Goal: Task Accomplishment & Management: Manage account settings

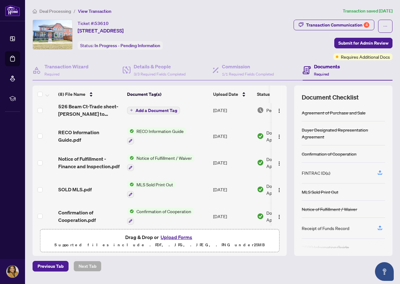
scroll to position [88, 0]
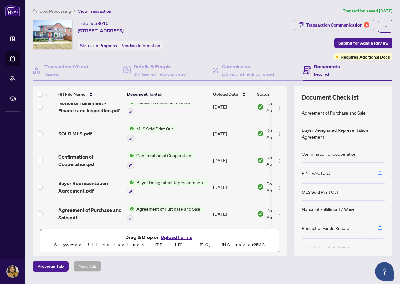
click at [45, 11] on span "Deal Processing" at bounding box center [55, 11] width 32 height 6
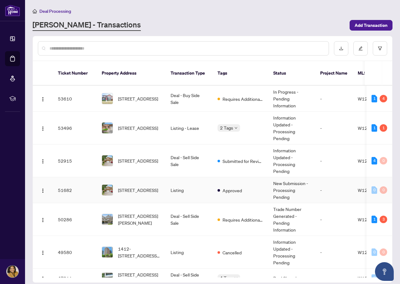
scroll to position [63, 0]
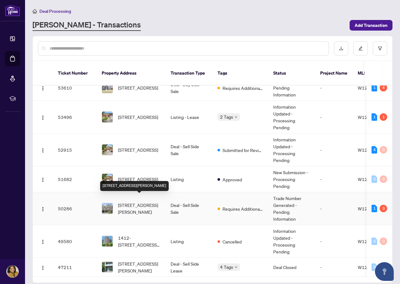
click at [141, 204] on span "[STREET_ADDRESS][PERSON_NAME]" at bounding box center [139, 209] width 43 height 14
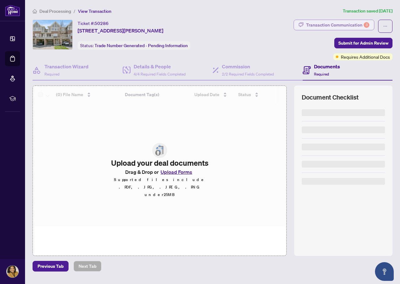
click at [340, 25] on div "Transaction Communication 3" at bounding box center [337, 25] width 63 height 10
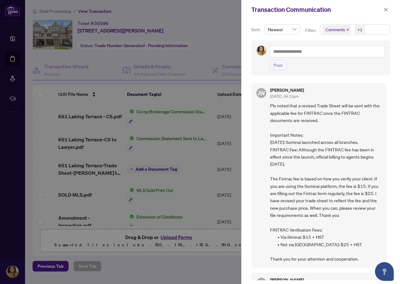
click at [335, 31] on span "Comments" at bounding box center [334, 30] width 19 height 6
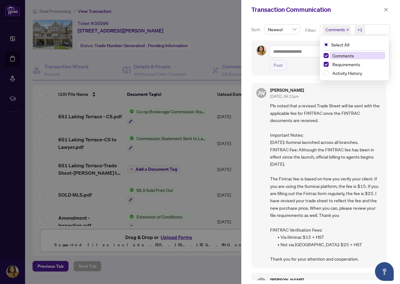
click at [334, 53] on span "Comments" at bounding box center [343, 56] width 22 height 6
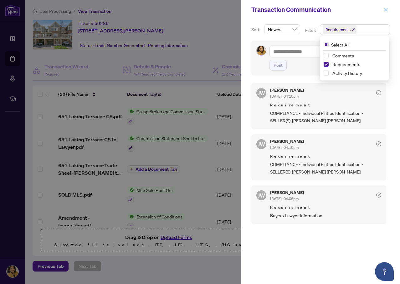
click at [383, 9] on icon "close" at bounding box center [385, 10] width 4 height 4
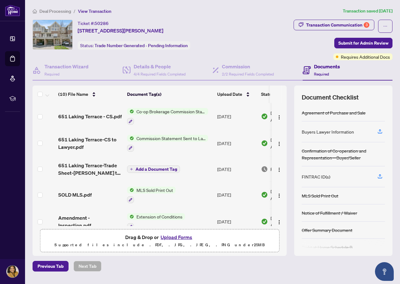
click at [57, 13] on span "Deal Processing" at bounding box center [55, 11] width 32 height 6
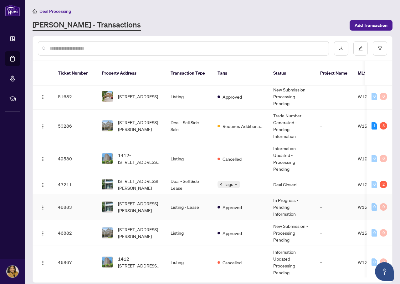
scroll to position [156, 0]
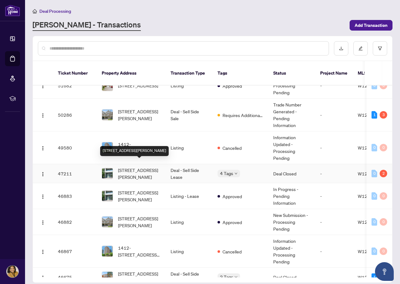
click at [144, 167] on span "[STREET_ADDRESS][PERSON_NAME]" at bounding box center [139, 174] width 43 height 14
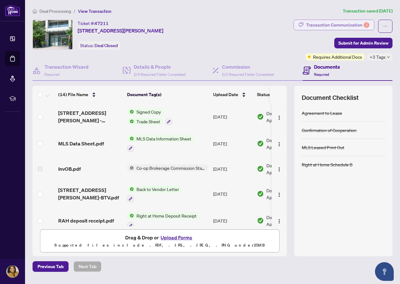
click at [343, 25] on div "Transaction Communication 2" at bounding box center [337, 25] width 63 height 10
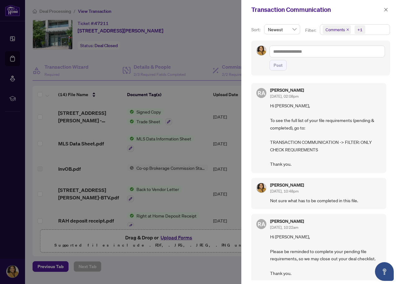
click at [332, 31] on span "Comments" at bounding box center [334, 30] width 19 height 6
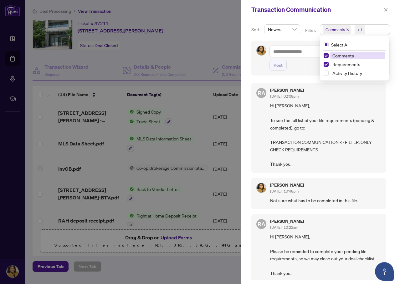
click at [336, 54] on span "Comments" at bounding box center [343, 56] width 22 height 6
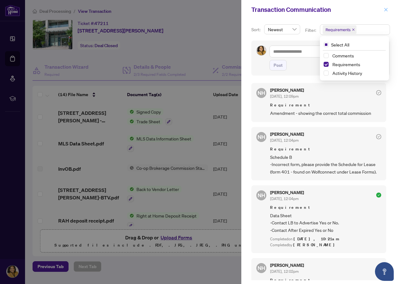
click at [384, 9] on icon "close" at bounding box center [385, 10] width 4 height 4
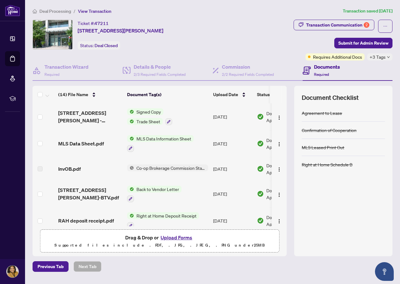
click at [58, 9] on span "Deal Processing" at bounding box center [55, 11] width 32 height 6
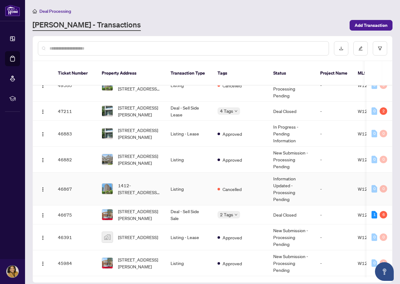
scroll to position [250, 0]
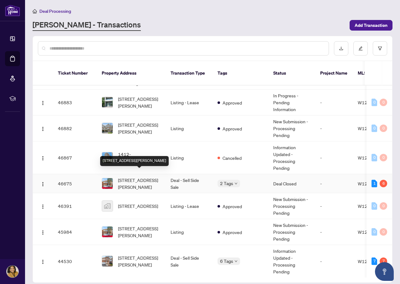
click at [132, 177] on span "[STREET_ADDRESS][PERSON_NAME]" at bounding box center [139, 184] width 43 height 14
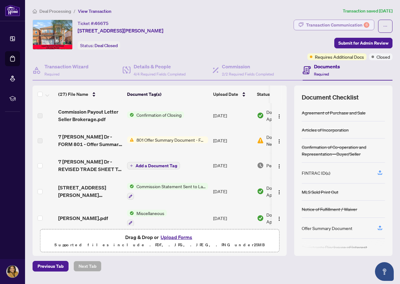
click at [342, 24] on div "Transaction Communication 6" at bounding box center [337, 25] width 63 height 10
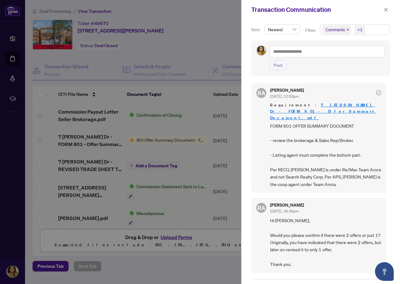
click at [335, 30] on span "Comments" at bounding box center [334, 30] width 19 height 6
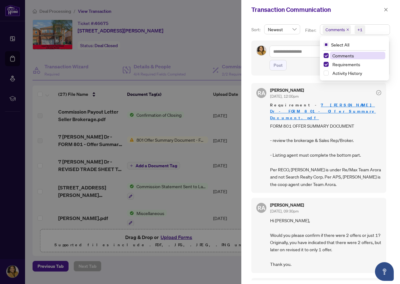
click at [335, 56] on span "Comments" at bounding box center [343, 56] width 22 height 6
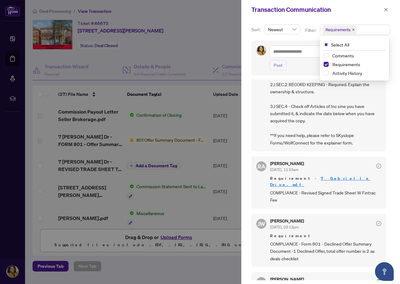
scroll to position [375, 0]
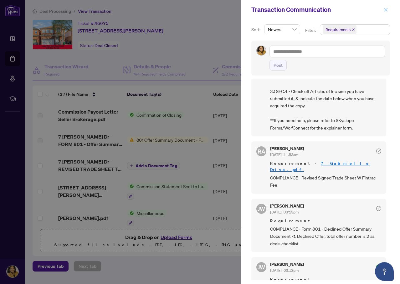
click at [384, 8] on icon "close" at bounding box center [385, 10] width 4 height 4
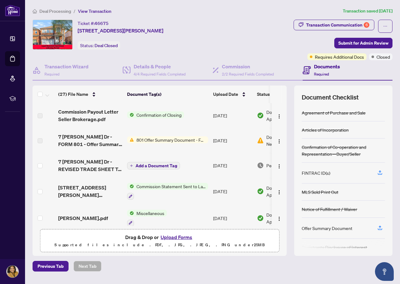
click at [58, 12] on span "Deal Processing" at bounding box center [55, 11] width 32 height 6
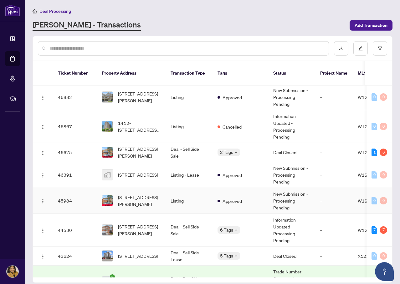
scroll to position [313, 0]
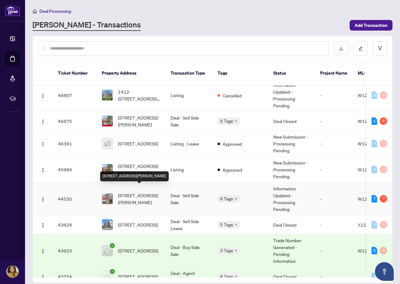
click at [152, 195] on span "[STREET_ADDRESS][PERSON_NAME]" at bounding box center [139, 199] width 43 height 14
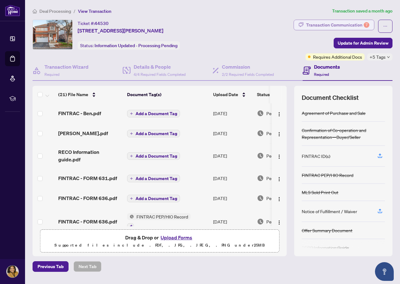
click at [347, 26] on div "Transaction Communication 7" at bounding box center [337, 25] width 63 height 10
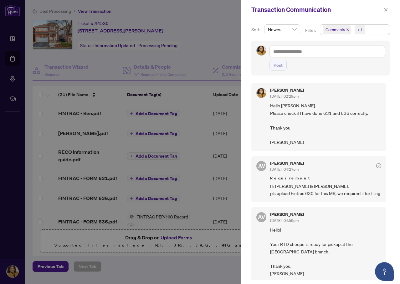
click at [337, 30] on span "Comments" at bounding box center [334, 30] width 19 height 6
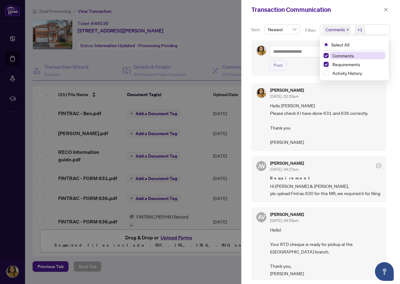
click at [337, 57] on span "Comments" at bounding box center [343, 56] width 22 height 6
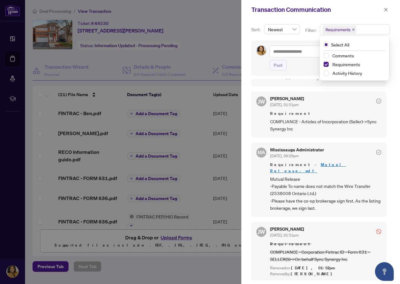
scroll to position [241, 0]
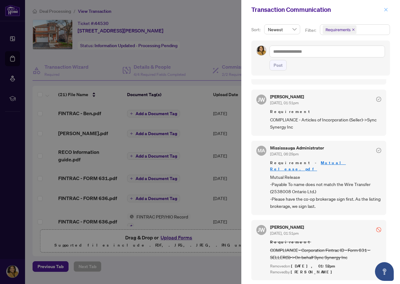
click at [384, 12] on span "button" at bounding box center [385, 10] width 4 height 10
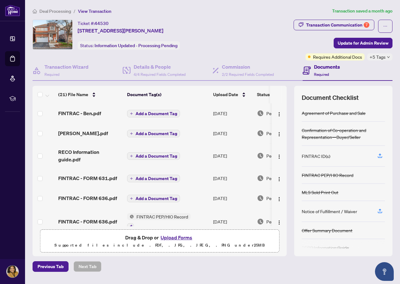
click at [55, 11] on span "Deal Processing" at bounding box center [55, 11] width 32 height 6
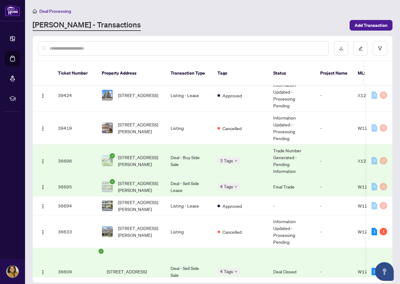
scroll to position [794, 0]
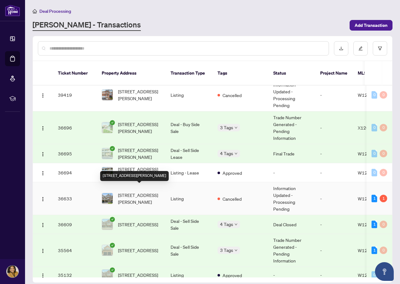
click at [128, 192] on span "[STREET_ADDRESS][PERSON_NAME]" at bounding box center [139, 199] width 43 height 14
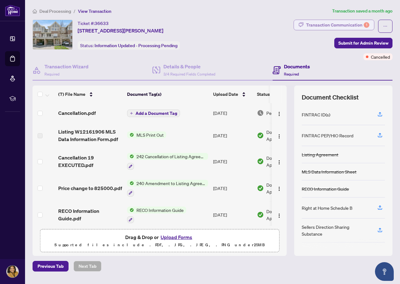
click at [342, 25] on div "Transaction Communication 1" at bounding box center [337, 25] width 63 height 10
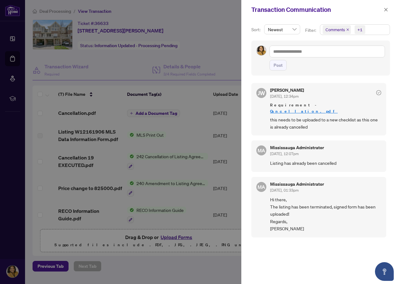
click at [330, 30] on span "Comments" at bounding box center [334, 30] width 19 height 6
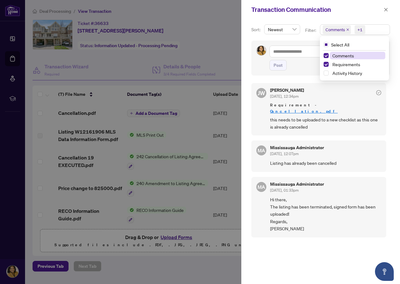
click at [332, 56] on span "Comments" at bounding box center [343, 56] width 22 height 6
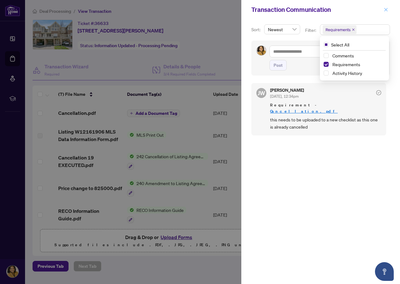
click at [386, 9] on icon "close" at bounding box center [385, 10] width 4 height 4
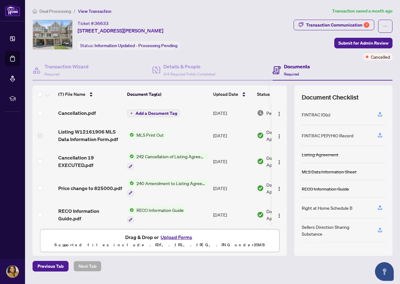
click at [45, 11] on span "Deal Processing" at bounding box center [55, 11] width 32 height 6
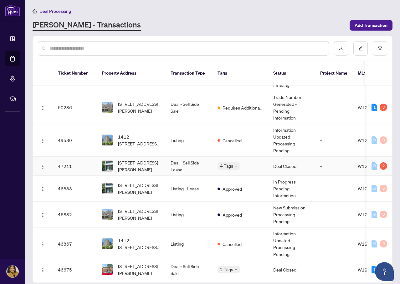
scroll to position [145, 0]
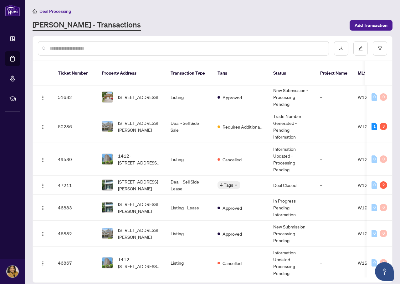
click at [47, 13] on span "Deal Processing" at bounding box center [55, 11] width 32 height 6
click at [50, 11] on span "Deal Processing" at bounding box center [55, 11] width 32 height 6
